Goal: Task Accomplishment & Management: Manage account settings

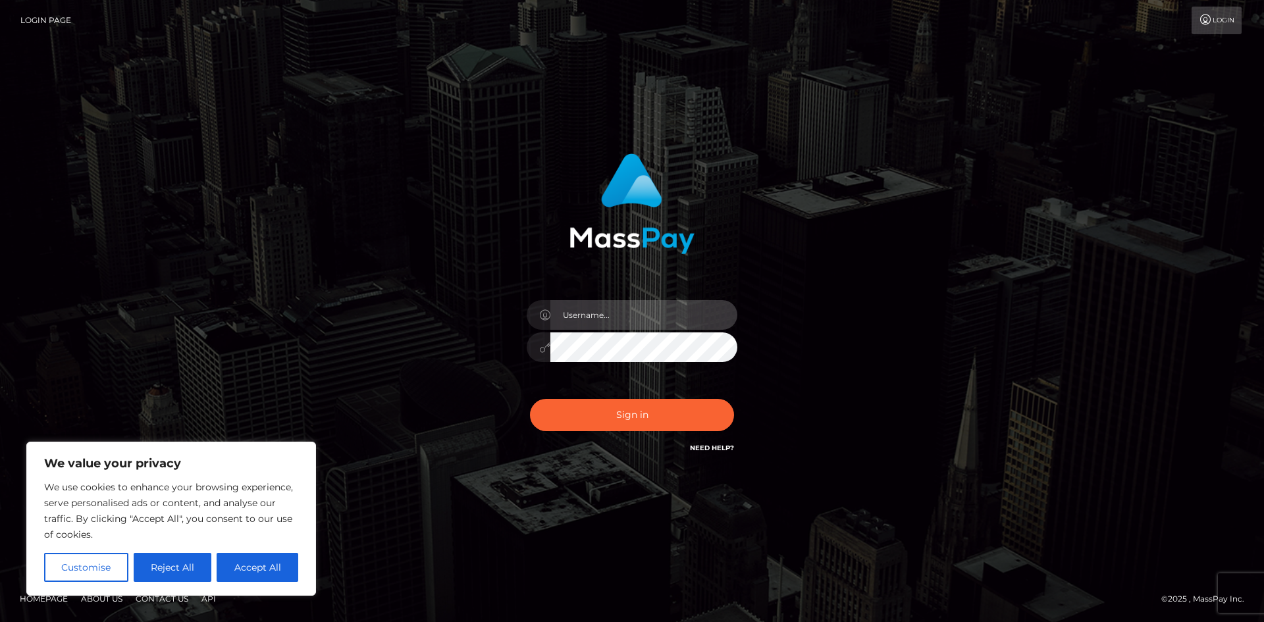
click at [584, 316] on input "text" at bounding box center [644, 315] width 187 height 30
type input "[EMAIL_ADDRESS][DOMAIN_NAME]"
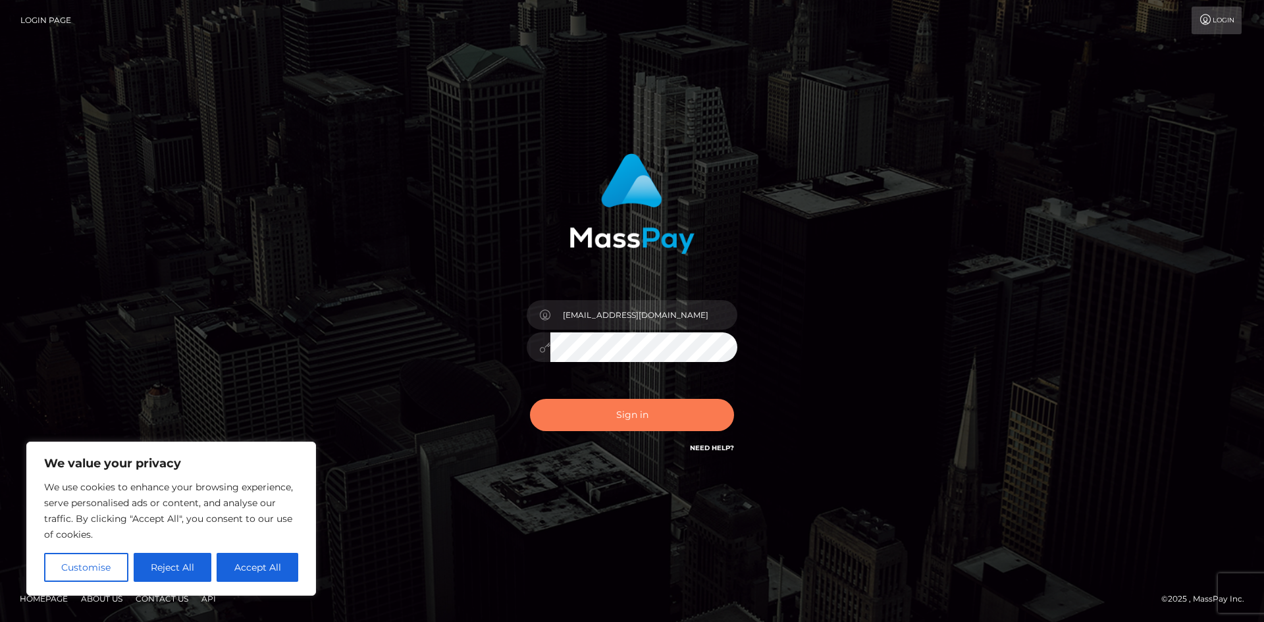
click at [647, 409] on button "Sign in" at bounding box center [632, 415] width 204 height 32
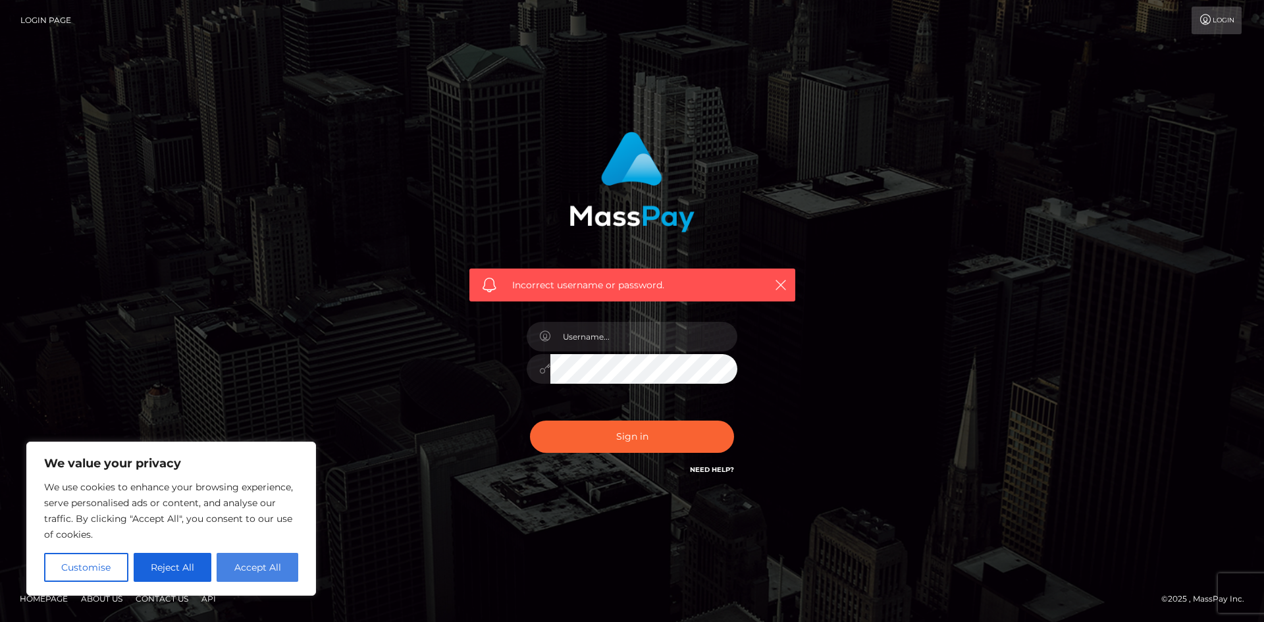
click at [248, 572] on button "Accept All" at bounding box center [258, 567] width 82 height 29
checkbox input "true"
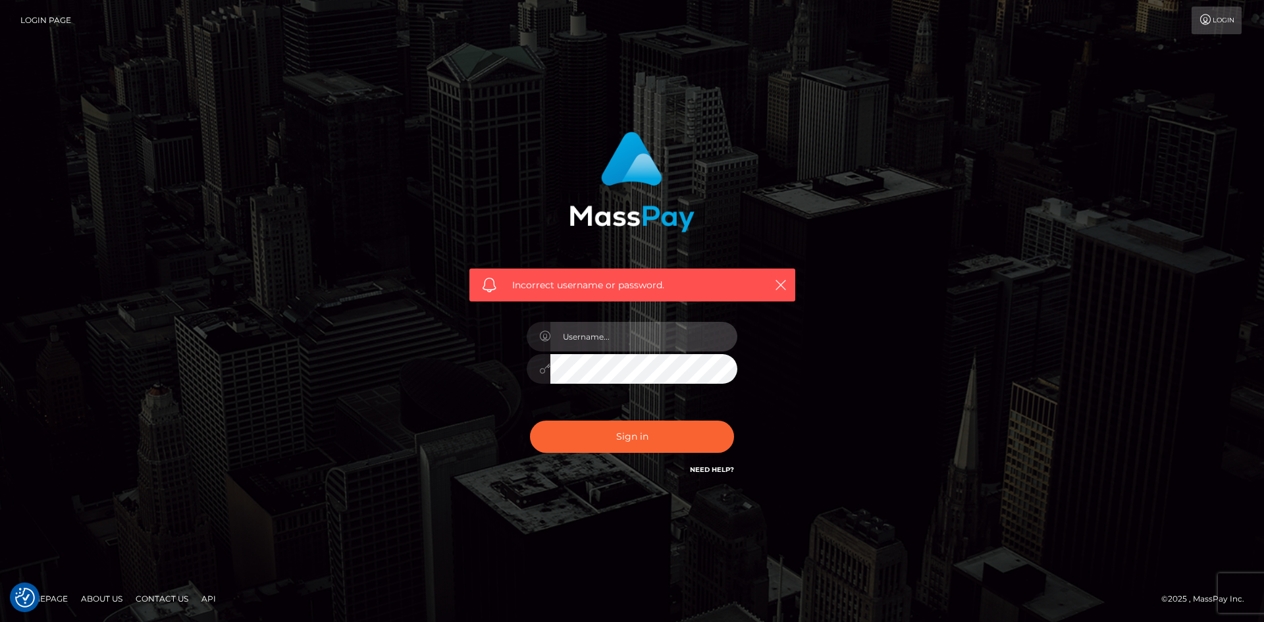
click at [636, 338] on input "text" at bounding box center [644, 337] width 187 height 30
type input "c2h1bnRvcml6enlAZ21haWwuY29t"
drag, startPoint x: 670, startPoint y: 437, endPoint x: 634, endPoint y: 436, distance: 36.2
click at [663, 437] on button "Sign in" at bounding box center [632, 437] width 204 height 32
click at [587, 340] on input "text" at bounding box center [644, 337] width 187 height 30
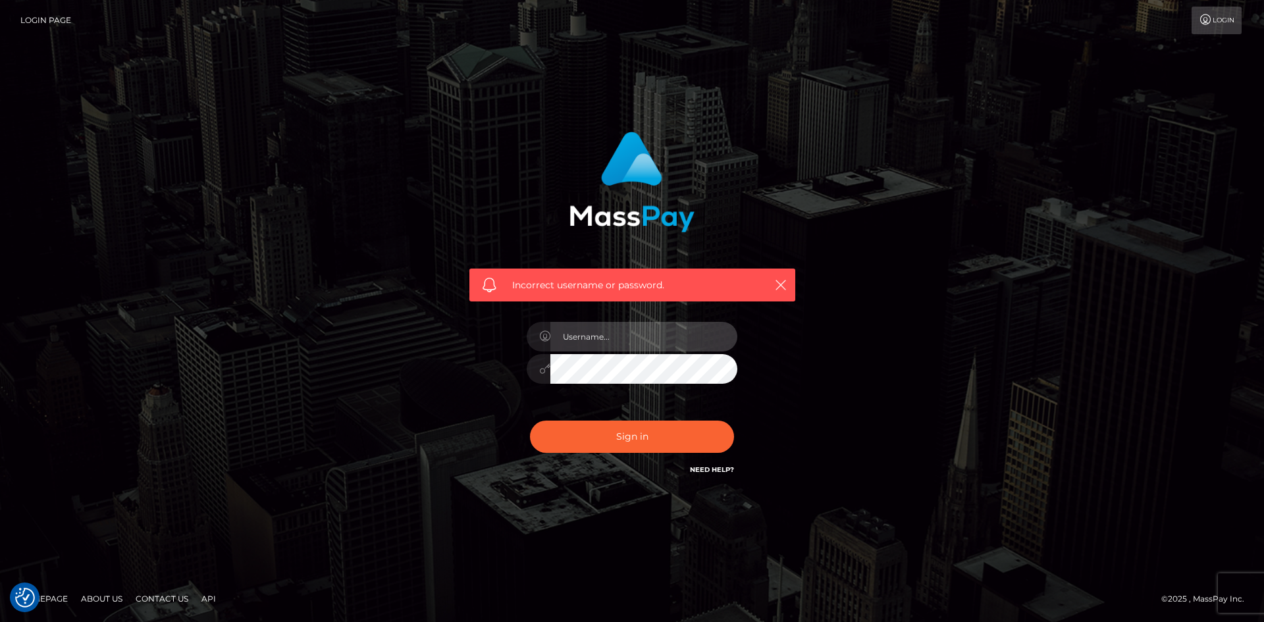
type input "[EMAIL_ADDRESS][DOMAIN_NAME]"
click at [829, 352] on div "Incorrect username or password. shuntorizzy@gmail.com" at bounding box center [632, 311] width 751 height 379
click at [720, 469] on link "Need Help?" at bounding box center [712, 470] width 44 height 9
click at [1025, 389] on div "Incorrect username or password. shuntorizzy@gmail.com" at bounding box center [632, 311] width 1264 height 576
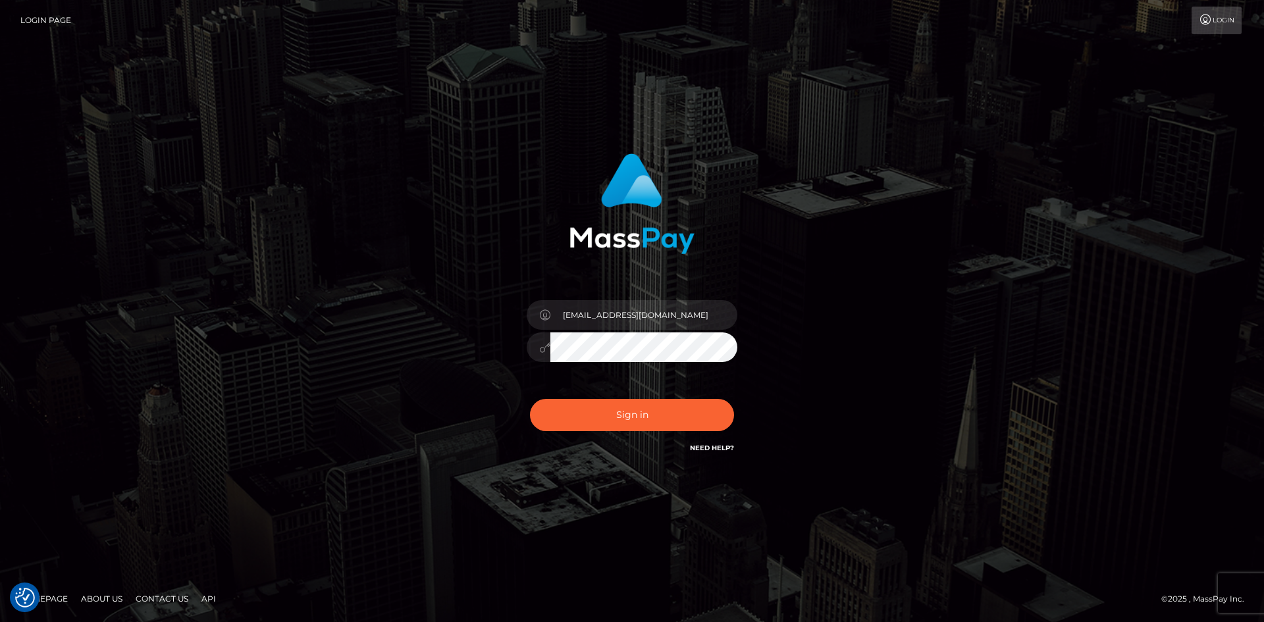
click at [530, 399] on button "Sign in" at bounding box center [632, 415] width 204 height 32
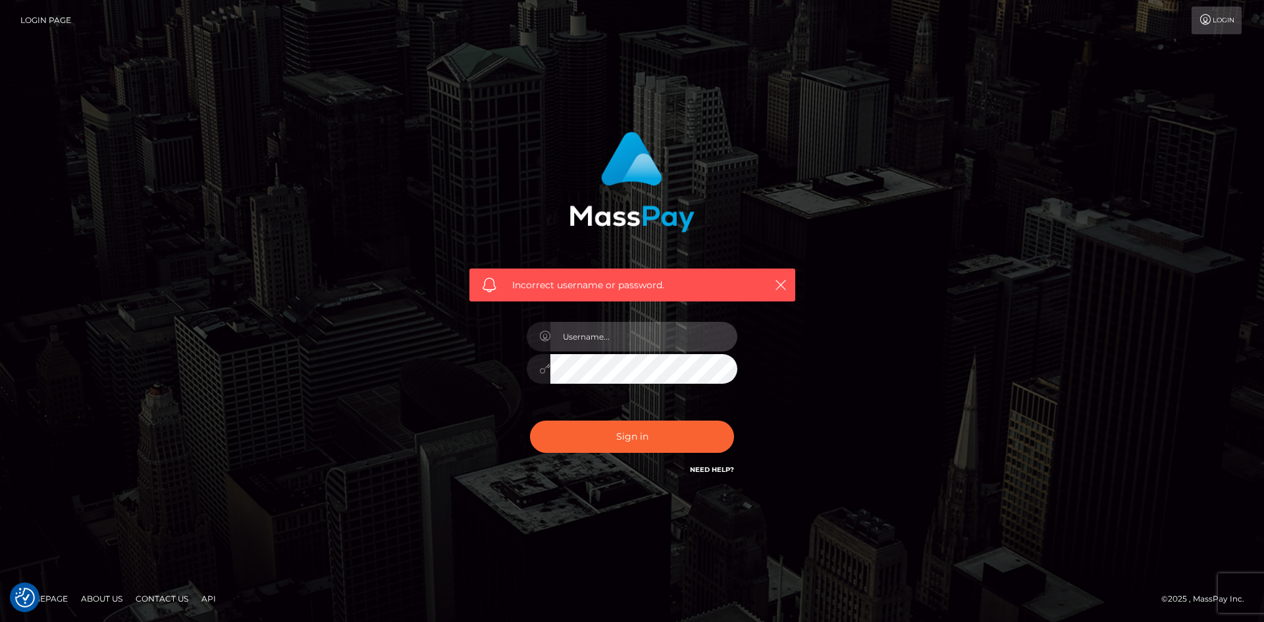
click at [619, 348] on input "text" at bounding box center [644, 337] width 187 height 30
click at [605, 340] on input "text" at bounding box center [644, 337] width 187 height 30
type input "[EMAIL_ADDRESS][DOMAIN_NAME]"
click at [710, 466] on link "Need Help?" at bounding box center [712, 470] width 44 height 9
click at [564, 184] on div "Incorrect username or password." at bounding box center [633, 212] width 346 height 180
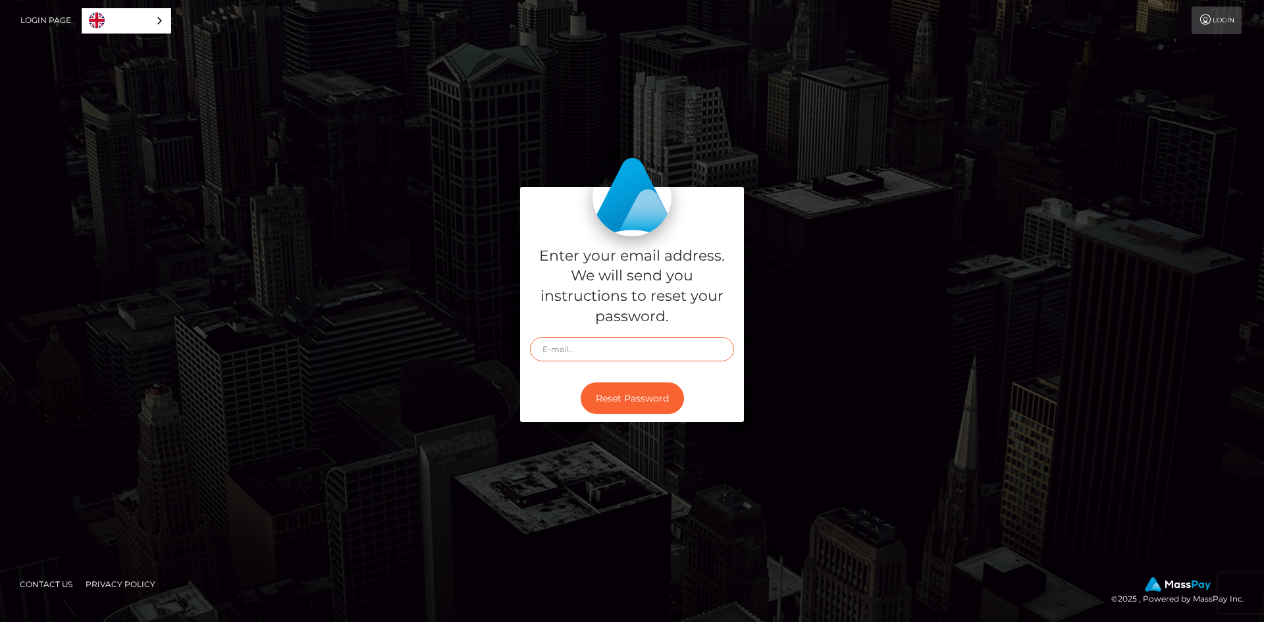
click at [626, 353] on input "text" at bounding box center [632, 349] width 204 height 24
type input "[EMAIL_ADDRESS][DOMAIN_NAME]"
click at [666, 396] on button "Reset Password" at bounding box center [632, 399] width 103 height 32
